Goal: Task Accomplishment & Management: Complete application form

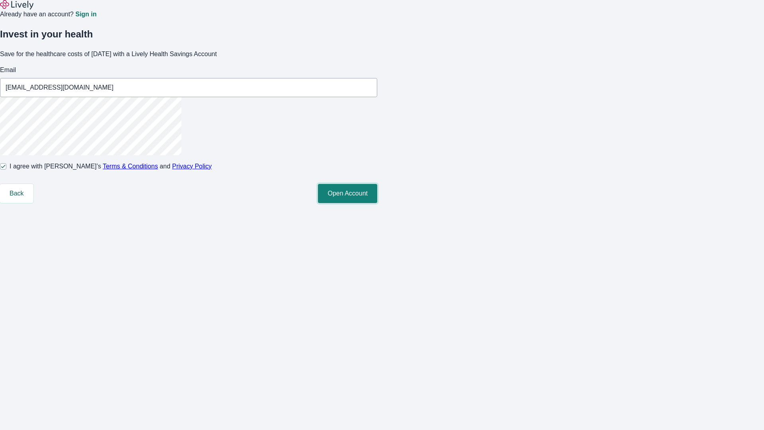
click at [377, 203] on button "Open Account" at bounding box center [347, 193] width 59 height 19
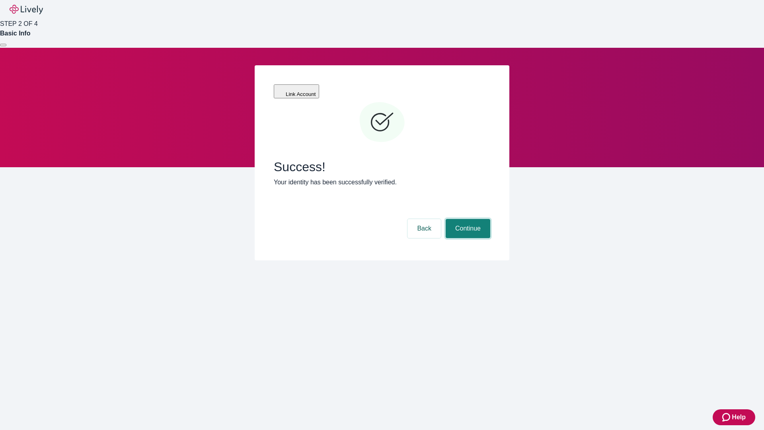
click at [467, 219] on button "Continue" at bounding box center [468, 228] width 45 height 19
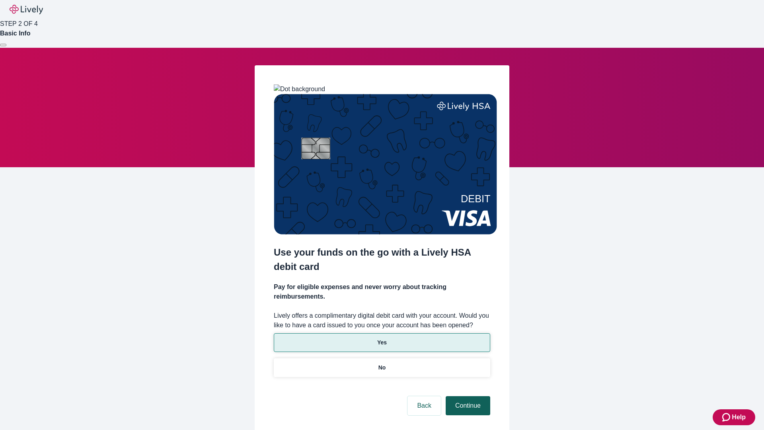
click at [382, 338] on p "Yes" at bounding box center [382, 342] width 10 height 8
click at [467, 396] on button "Continue" at bounding box center [468, 405] width 45 height 19
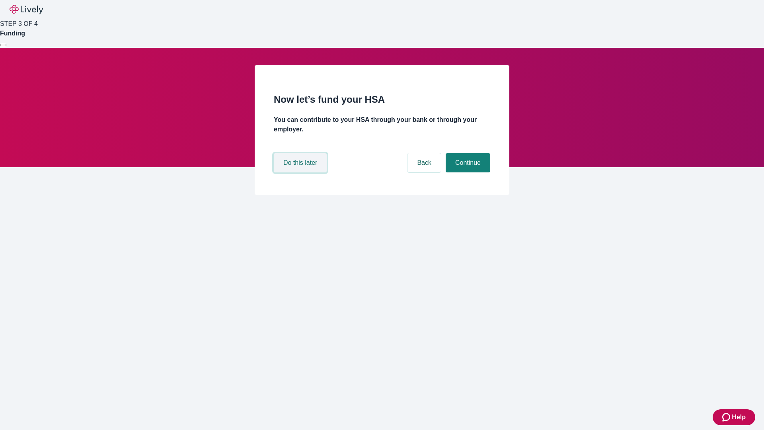
click at [301, 172] on button "Do this later" at bounding box center [300, 162] width 53 height 19
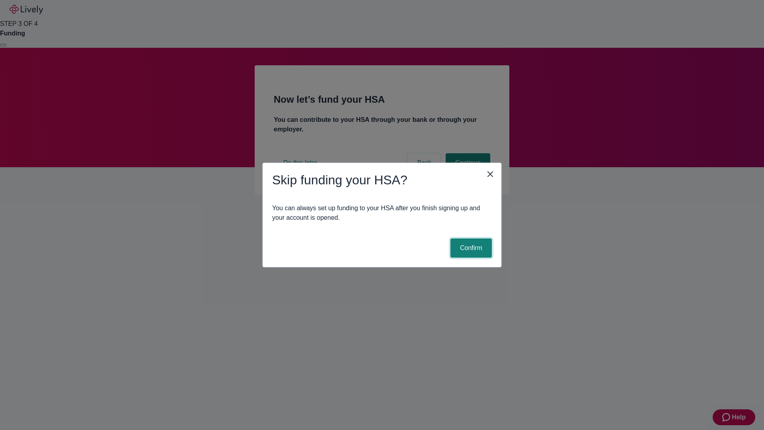
click at [470, 248] on button "Confirm" at bounding box center [470, 247] width 41 height 19
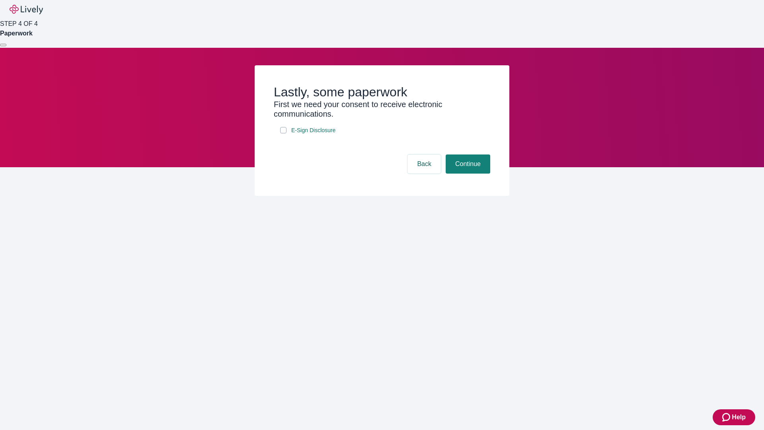
click at [283, 133] on input "E-Sign Disclosure" at bounding box center [283, 130] width 6 height 6
checkbox input "true"
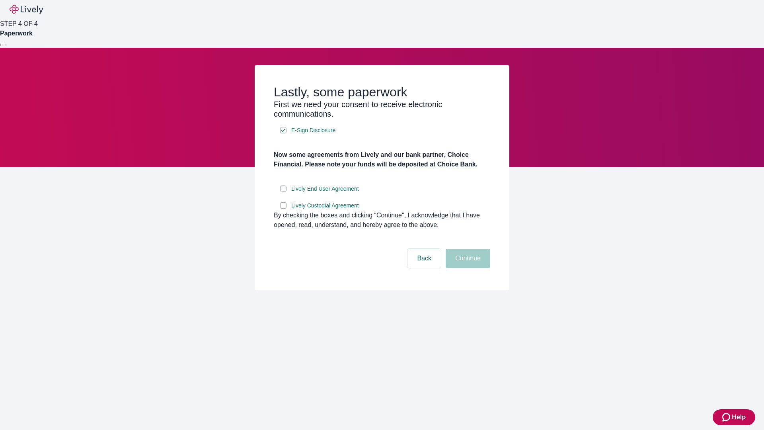
click at [283, 192] on input "Lively End User Agreement" at bounding box center [283, 188] width 6 height 6
checkbox input "true"
click at [283, 209] on input "Lively Custodial Agreement" at bounding box center [283, 205] width 6 height 6
checkbox input "true"
click at [467, 268] on button "Continue" at bounding box center [468, 258] width 45 height 19
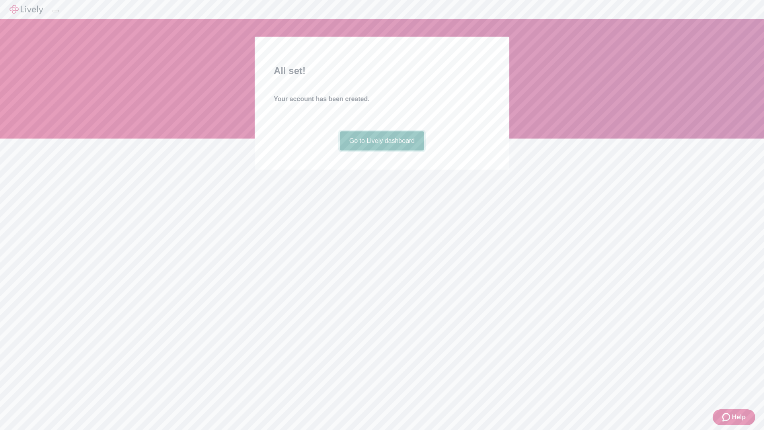
click at [382, 150] on link "Go to Lively dashboard" at bounding box center [382, 140] width 85 height 19
